Goal: Navigation & Orientation: Find specific page/section

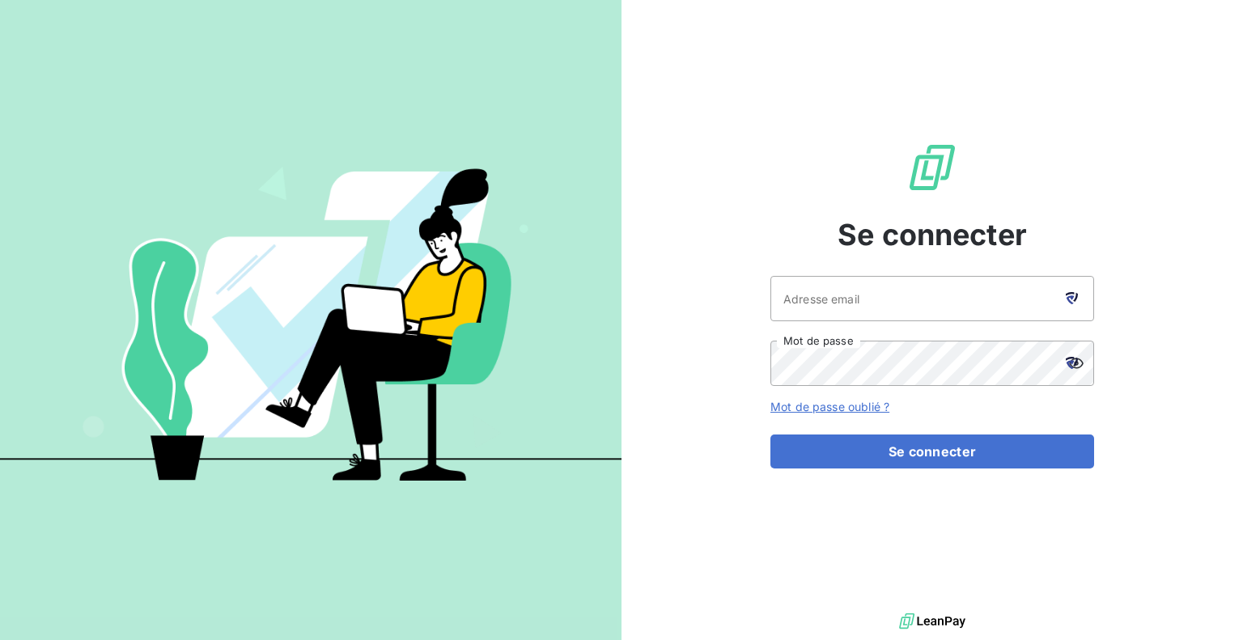
click at [1072, 296] on icon at bounding box center [1070, 299] width 8 height 9
type input "[EMAIL_ADDRESS][DOMAIN_NAME]"
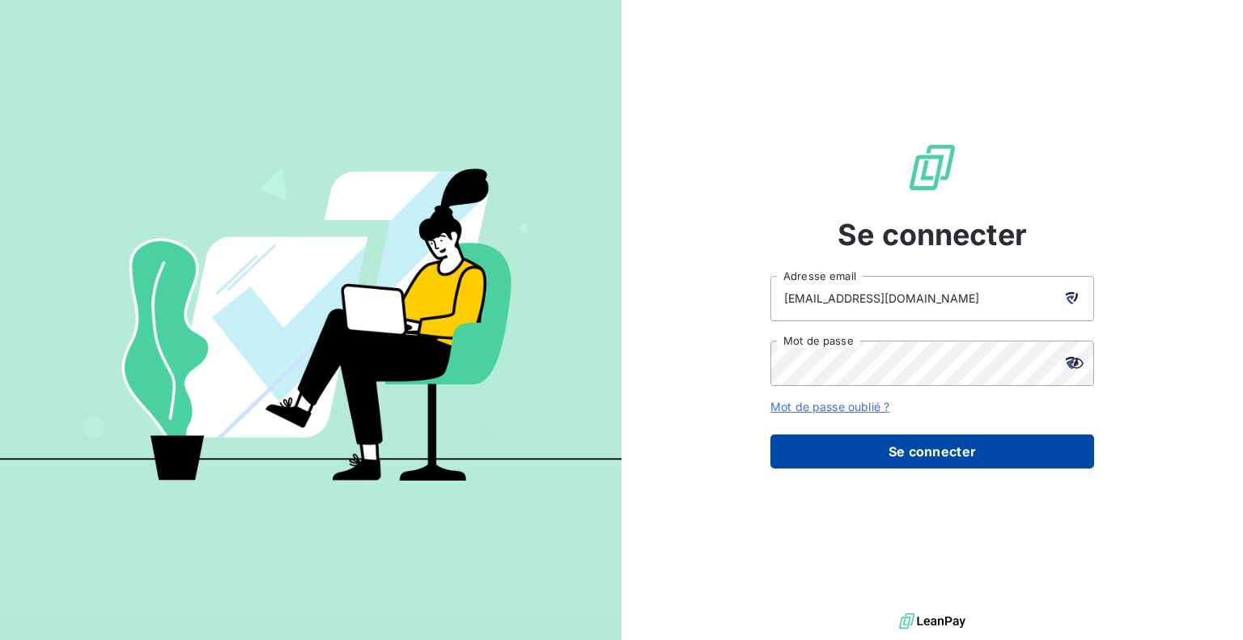
click at [905, 446] on button "Se connecter" at bounding box center [933, 452] width 324 height 34
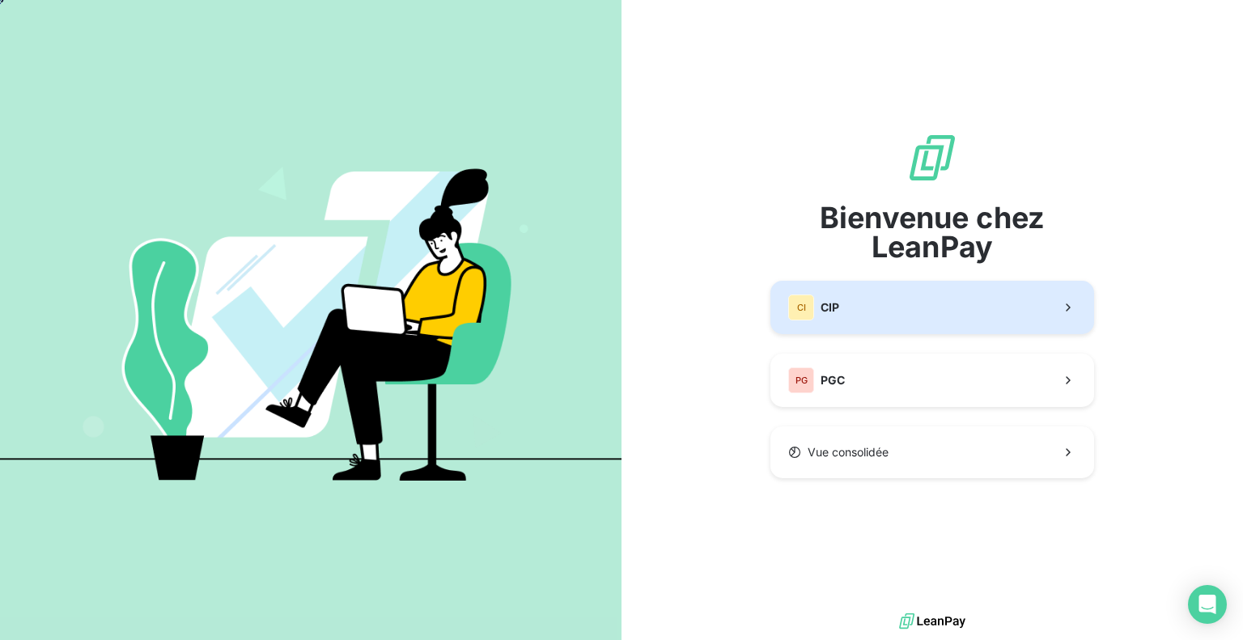
click at [884, 305] on button "CI CIP" at bounding box center [933, 307] width 324 height 53
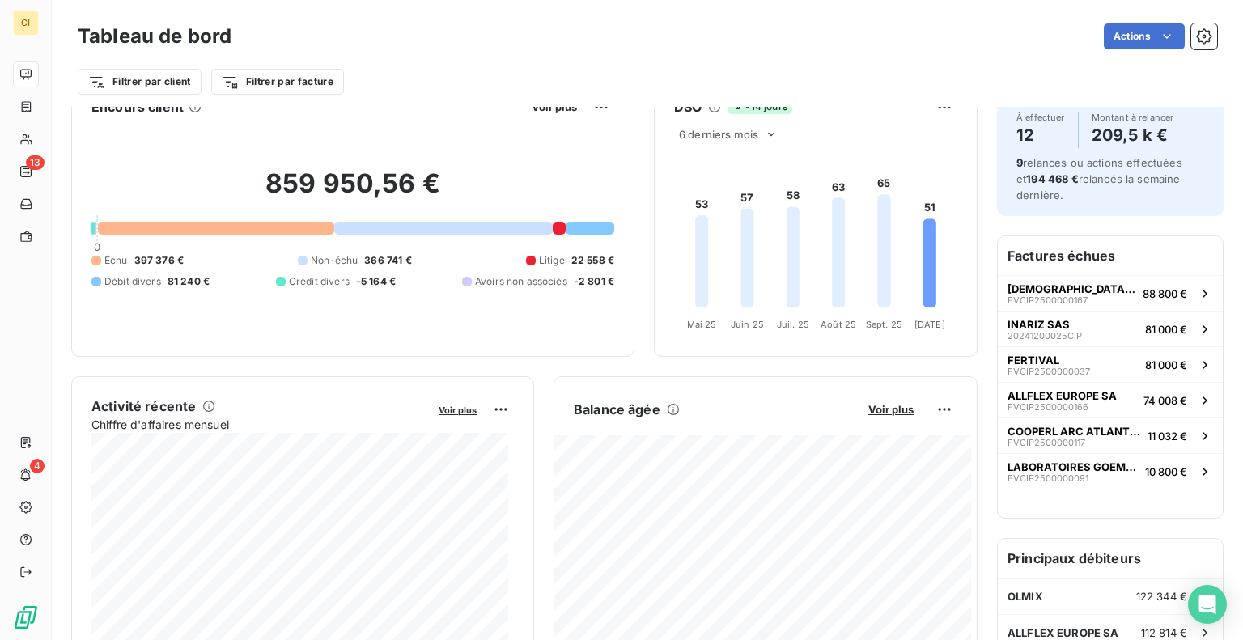
scroll to position [81, 0]
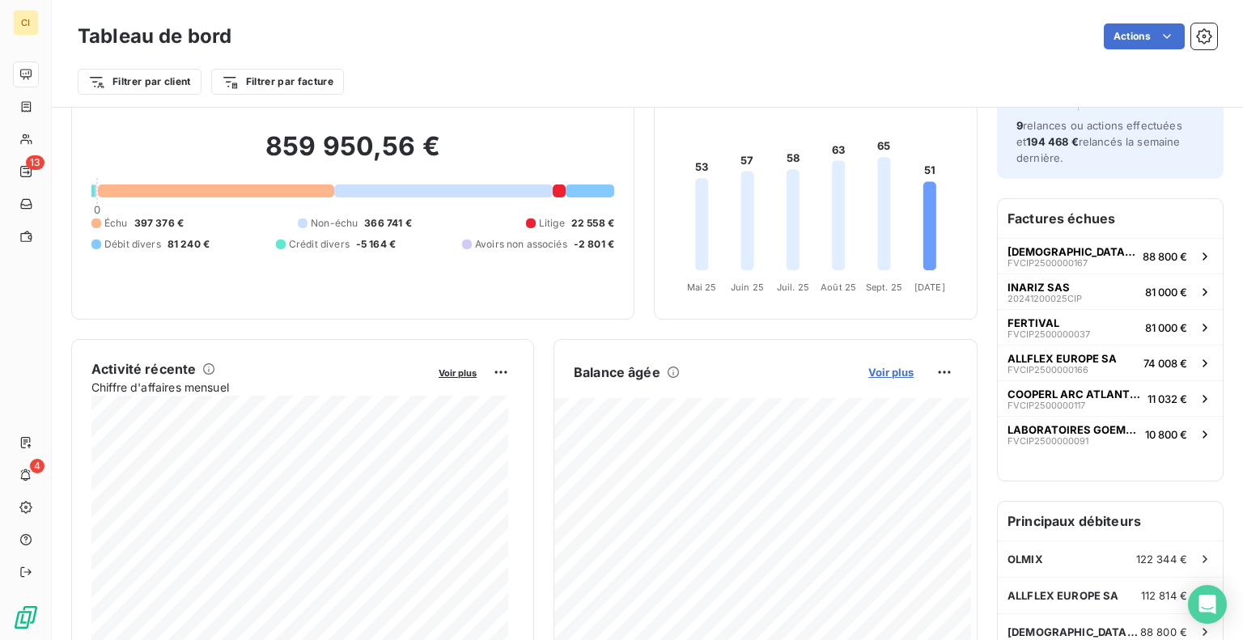
click at [884, 371] on span "Voir plus" at bounding box center [891, 372] width 45 height 13
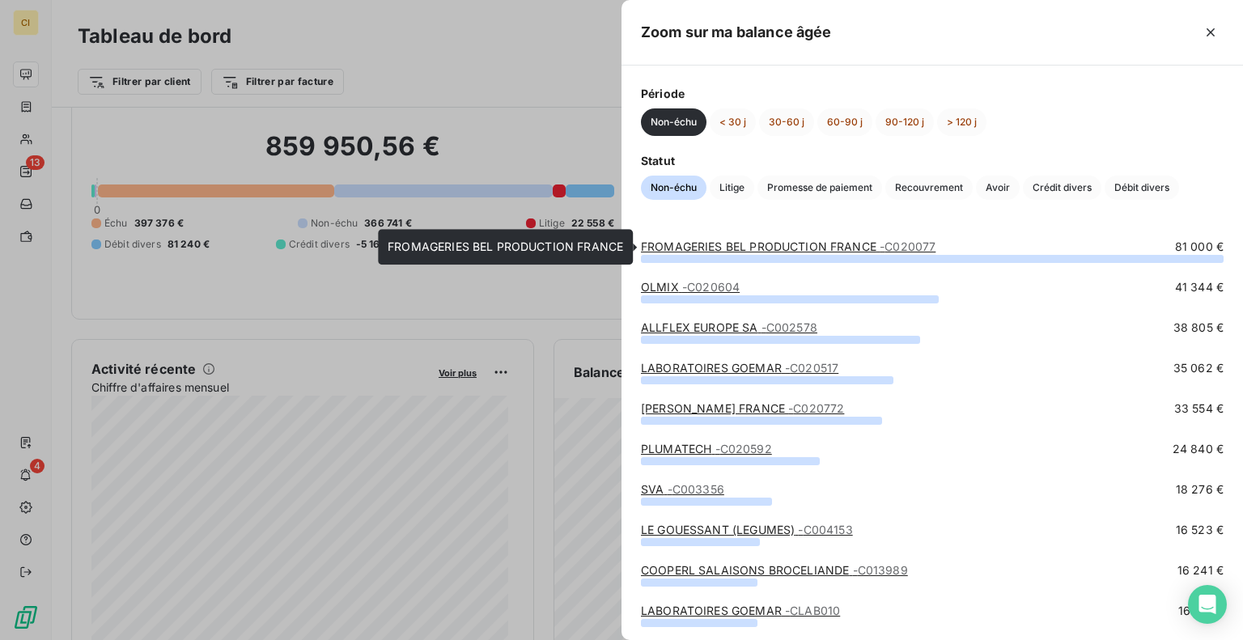
click at [767, 242] on link "FROMAGERIES BEL PRODUCTION FRANCE - C020077" at bounding box center [788, 247] width 295 height 14
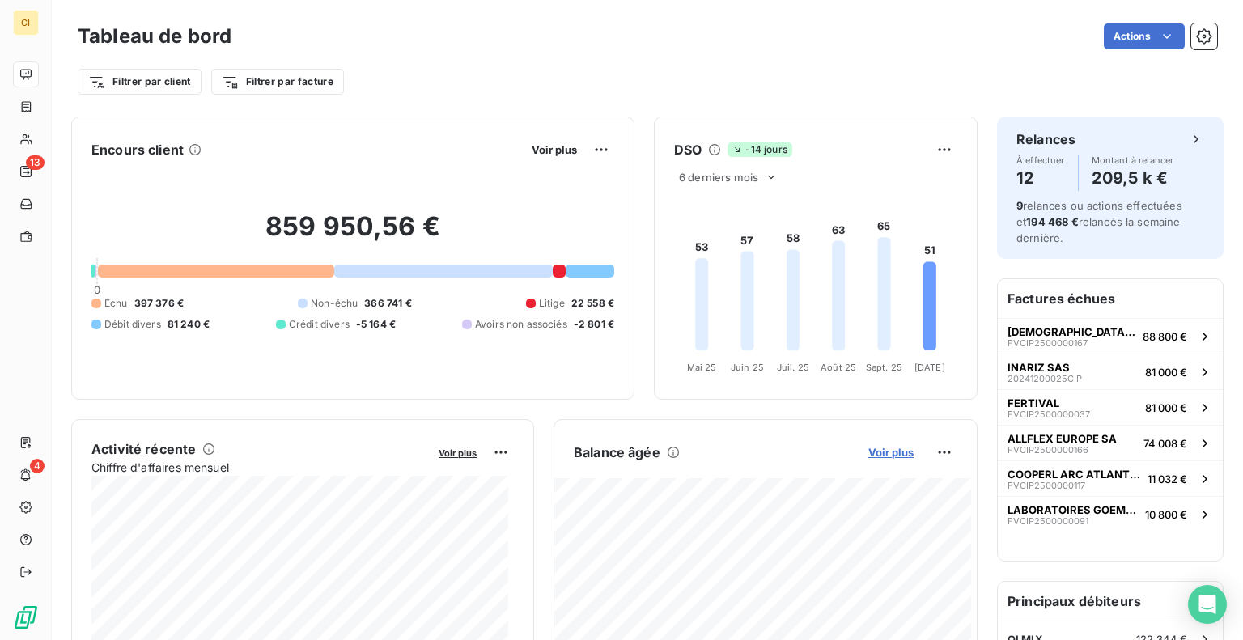
click at [869, 451] on span "Voir plus" at bounding box center [891, 452] width 45 height 13
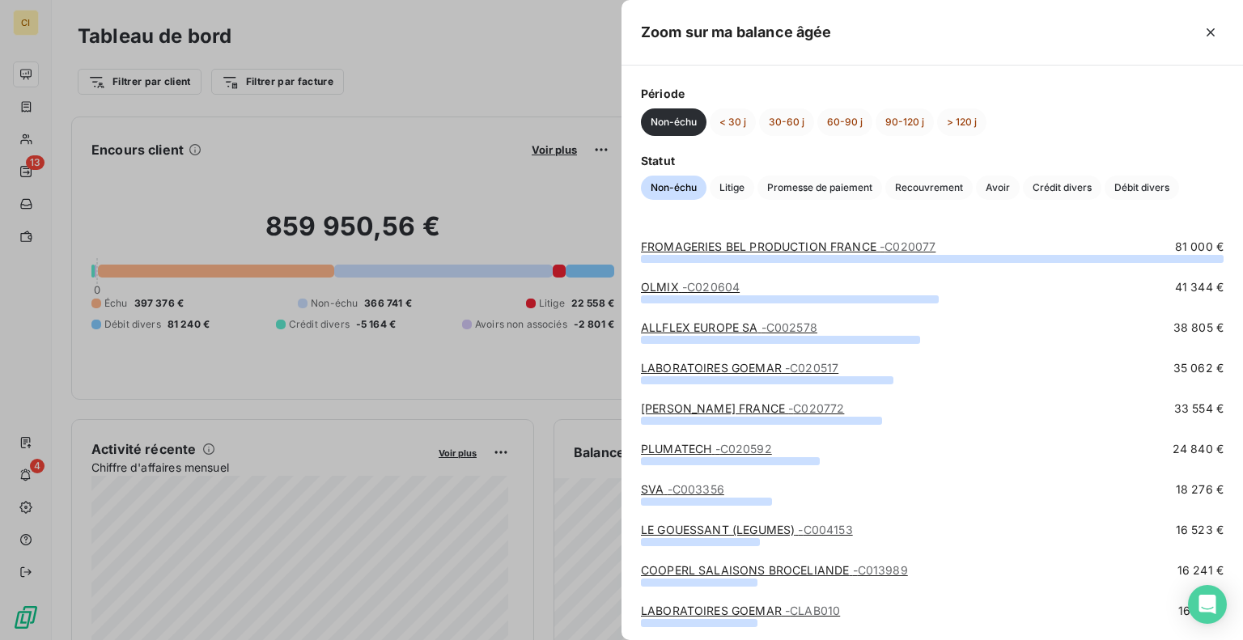
click at [690, 283] on span "- C020604" at bounding box center [710, 287] width 57 height 14
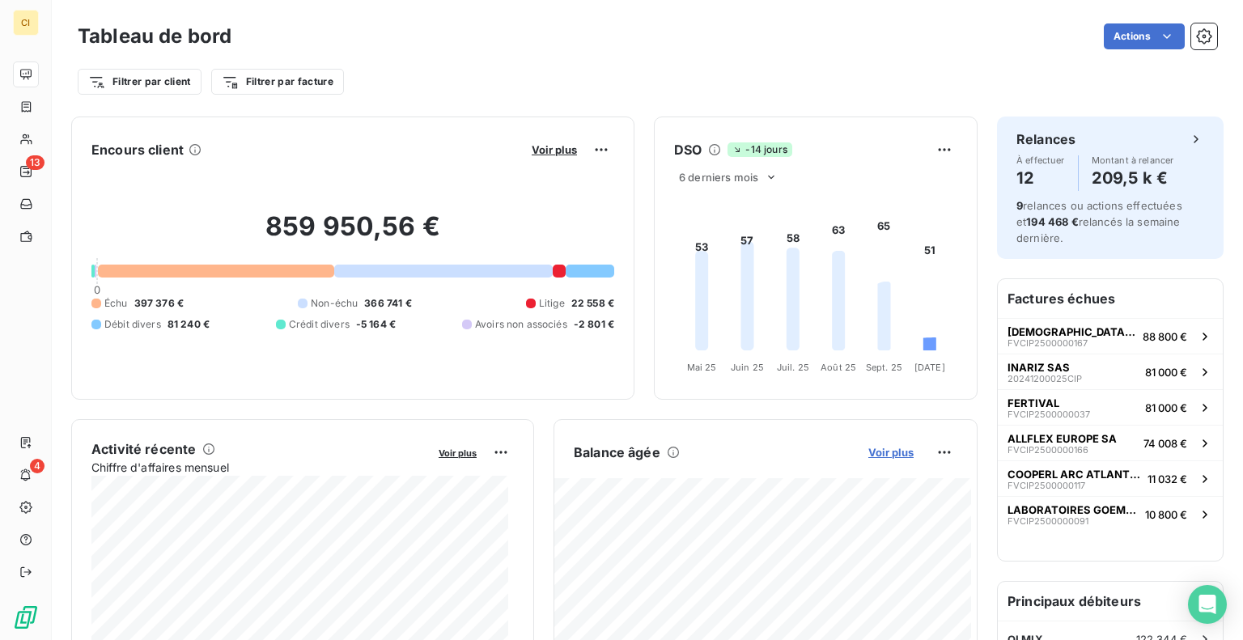
click at [869, 448] on span "Voir plus" at bounding box center [891, 452] width 45 height 13
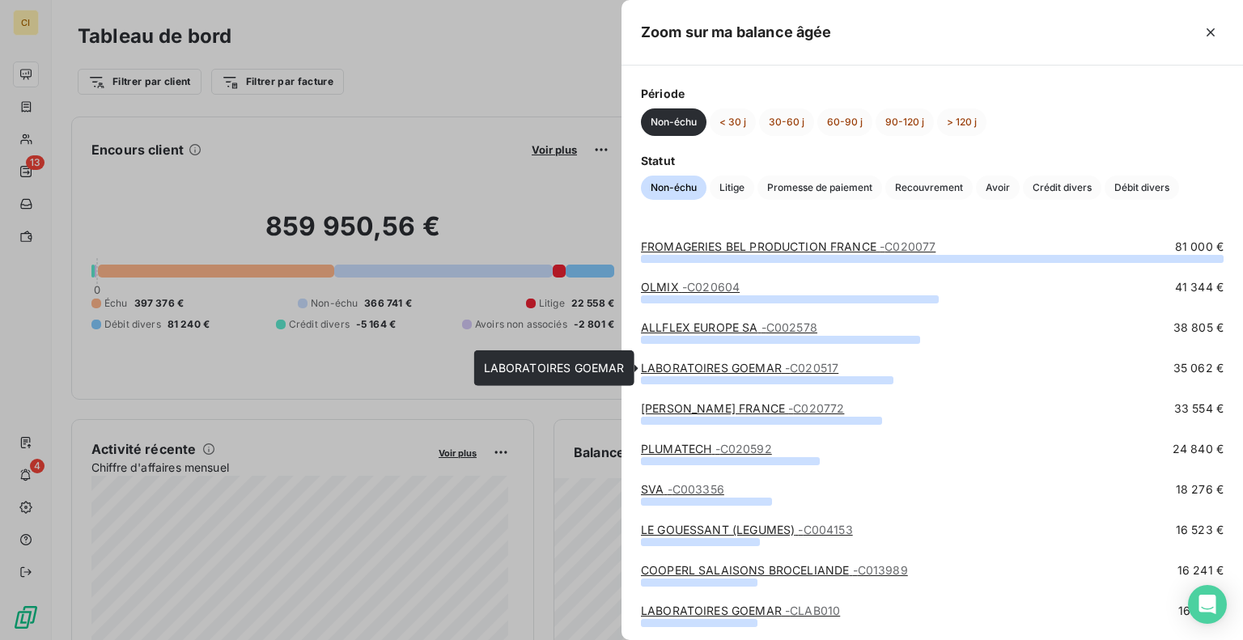
click at [745, 363] on link "LABORATOIRES GOEMAR - C020517" at bounding box center [740, 368] width 198 height 14
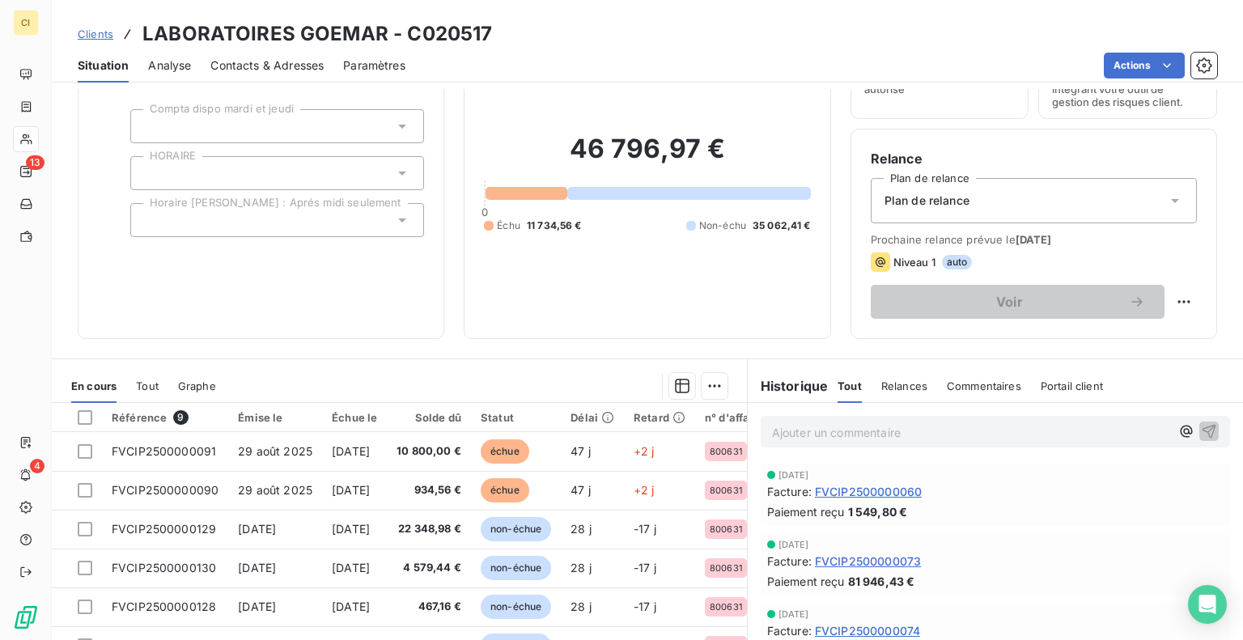
scroll to position [214, 0]
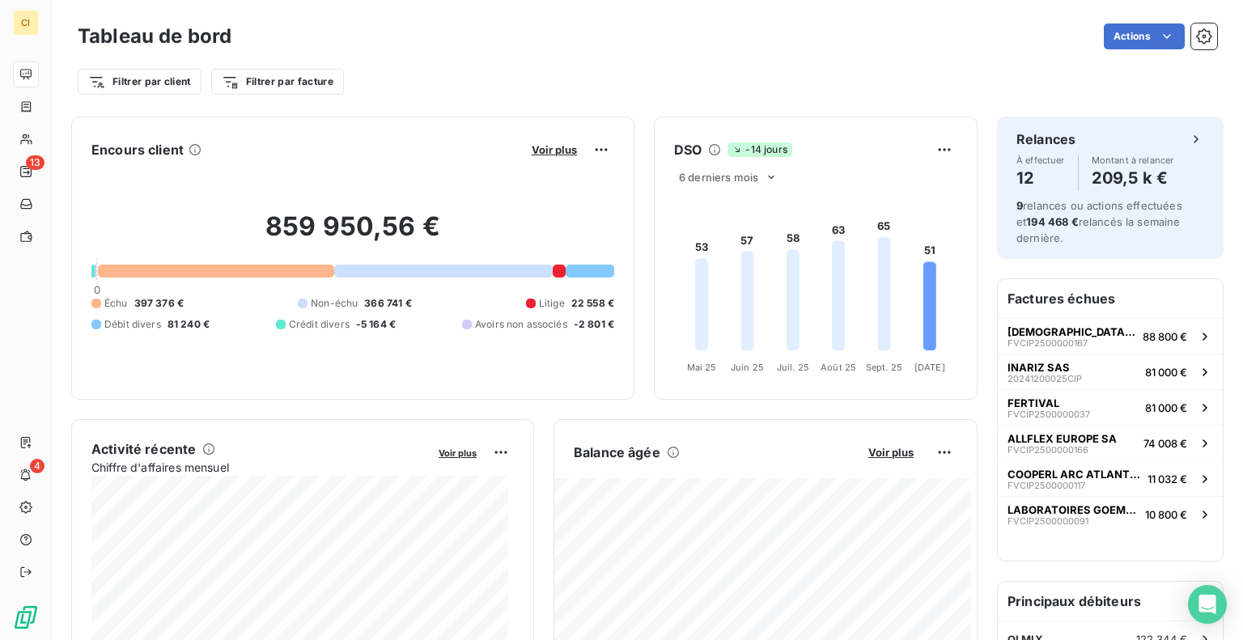
click at [973, 53] on div "Filtrer par client Filtrer par facture" at bounding box center [648, 75] width 1140 height 44
click at [873, 446] on span "Voir plus" at bounding box center [891, 452] width 45 height 13
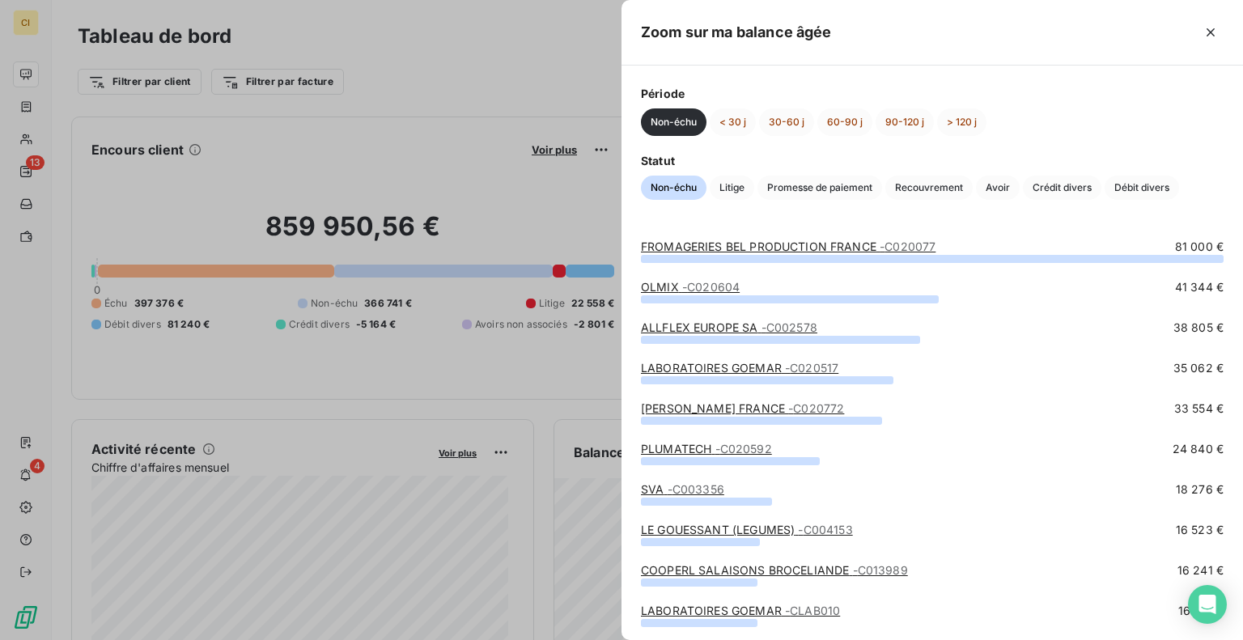
click at [710, 410] on link "[PERSON_NAME] FRANCE - C020772" at bounding box center [742, 409] width 203 height 14
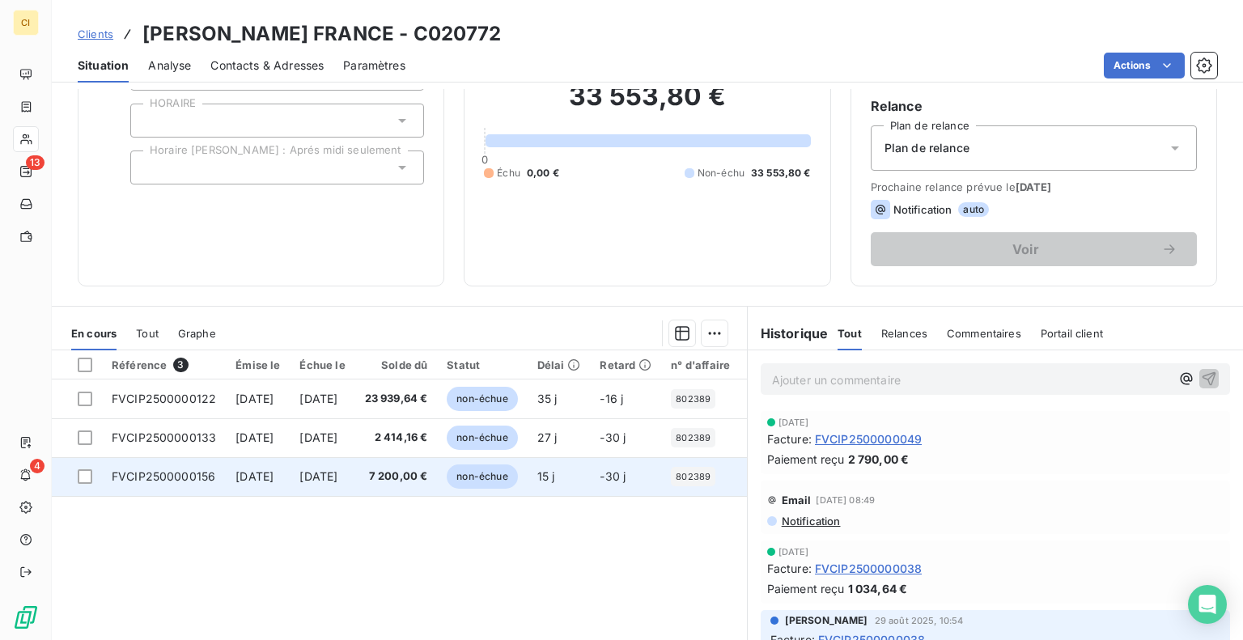
scroll to position [162, 0]
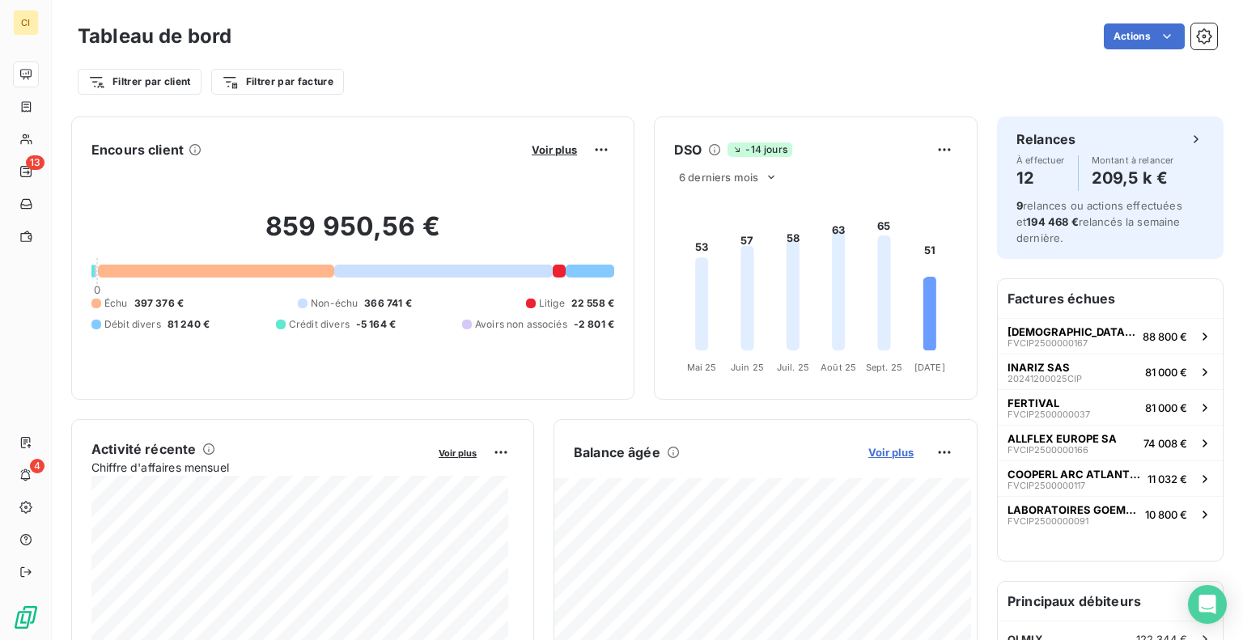
click at [871, 453] on span "Voir plus" at bounding box center [891, 452] width 45 height 13
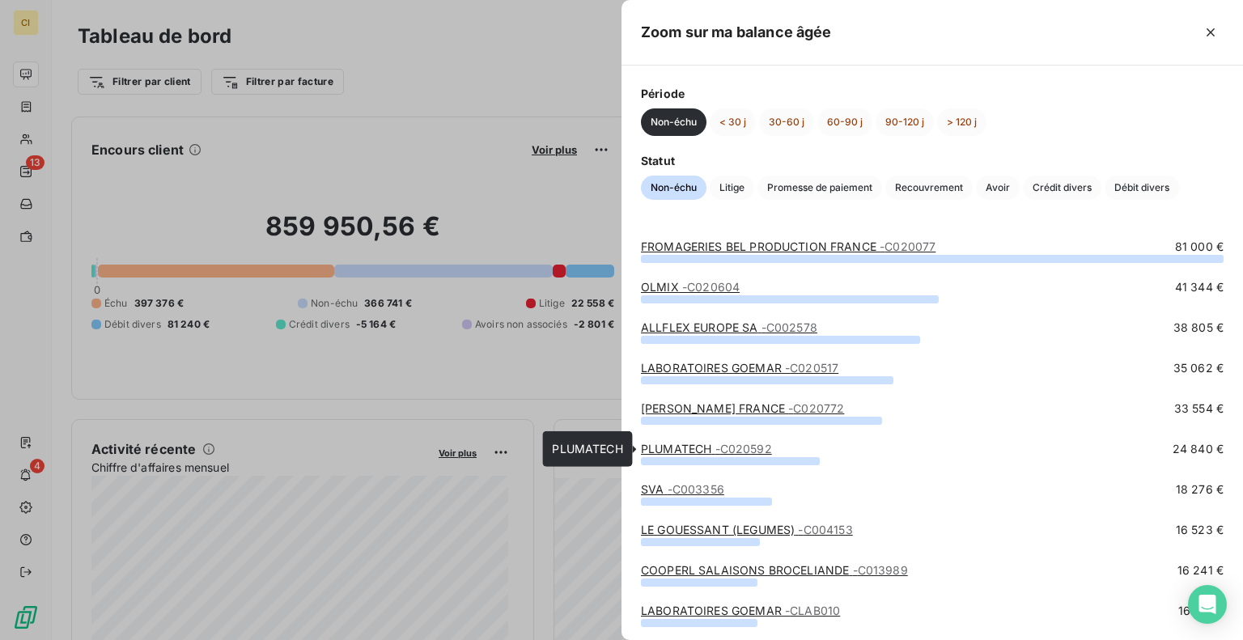
click at [736, 448] on span "- C020592" at bounding box center [744, 449] width 57 height 14
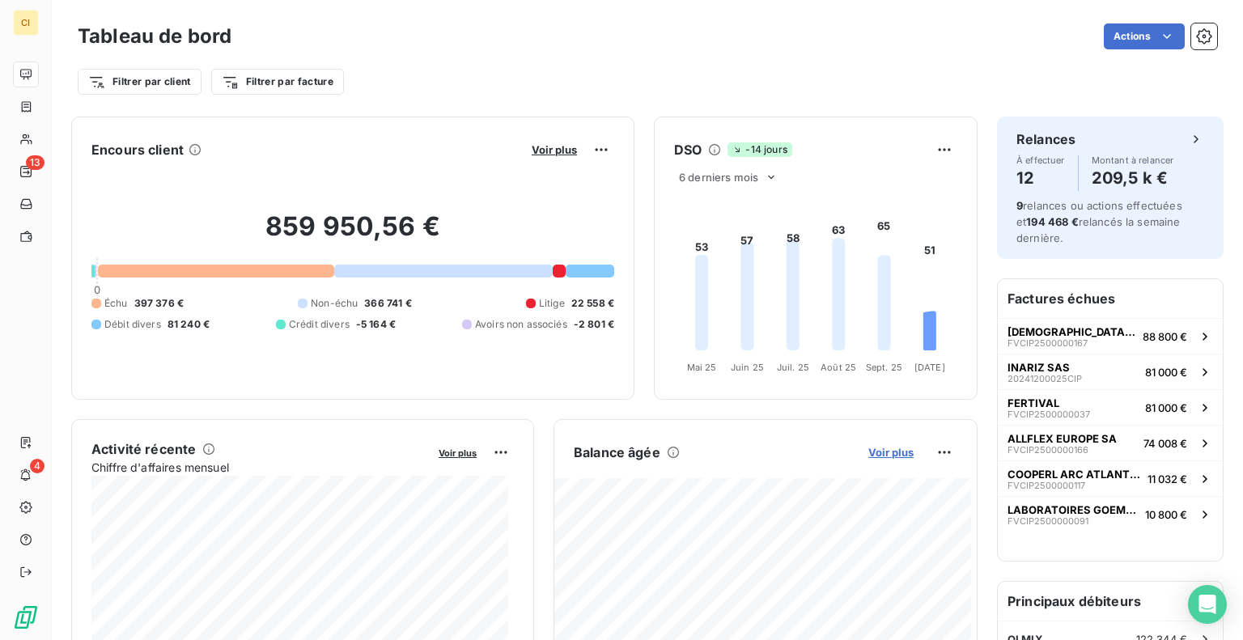
click at [881, 451] on span "Voir plus" at bounding box center [891, 452] width 45 height 13
